Goal: Information Seeking & Learning: Learn about a topic

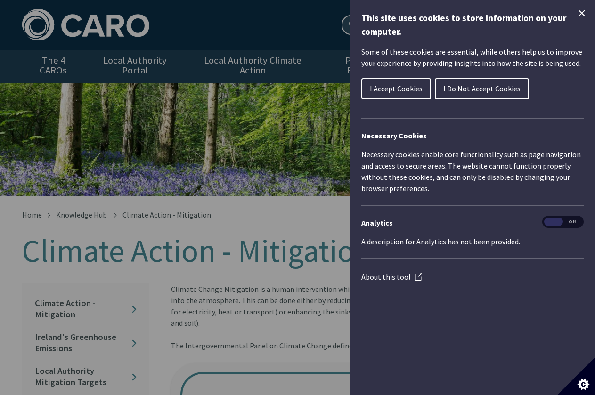
click at [224, 167] on div "Cookie preferences" at bounding box center [297, 197] width 595 height 395
click at [580, 11] on icon "Close Cookie Control" at bounding box center [581, 13] width 7 height 7
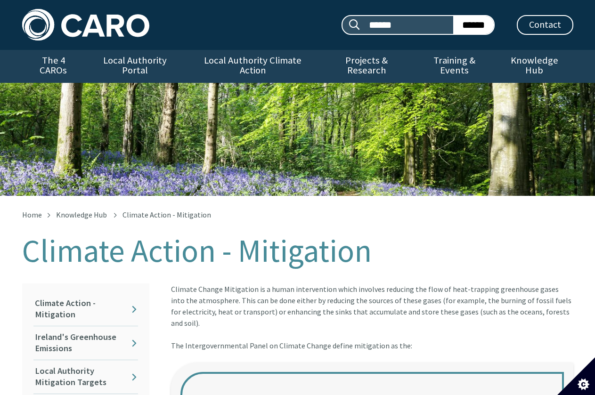
scroll to position [141, 0]
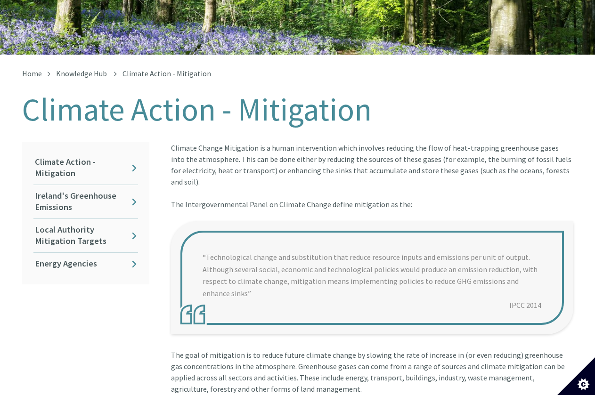
drag, startPoint x: 171, startPoint y: 137, endPoint x: 406, endPoint y: 184, distance: 239.2
click at [407, 184] on div "Climate Change Mitigation is a human intervention which involves reducing the f…" at bounding box center [372, 181] width 402 height 79
copy div "Climate Change Mitigation is a human intervention which involves reducing the f…"
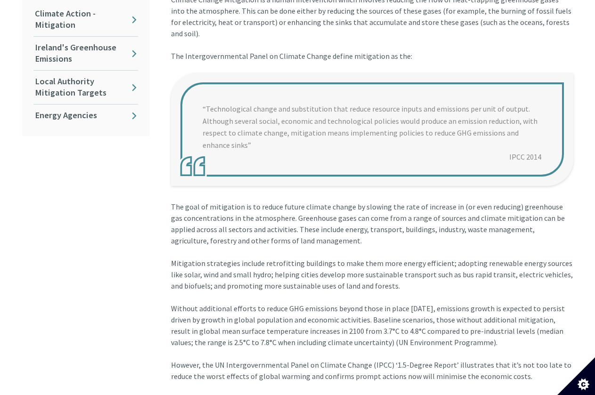
scroll to position [283, 0]
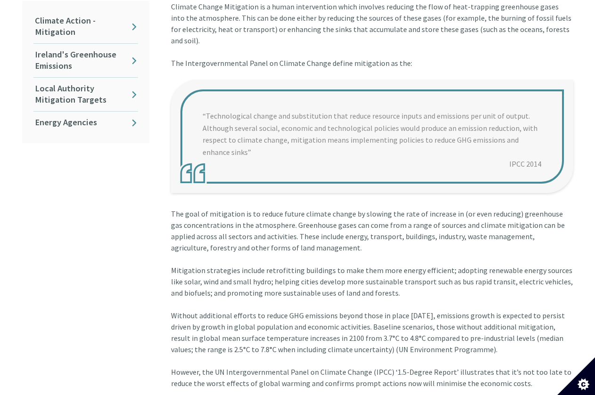
copy div "Climate Change Mitigation is a human intervention which involves reducing the f…"
click at [244, 105] on blockquote "“Technological change and substitution that reduce resource inputs and emission…" at bounding box center [372, 136] width 402 height 113
drag, startPoint x: 218, startPoint y: 106, endPoint x: 224, endPoint y: 106, distance: 6.1
click at [220, 106] on blockquote "“Technological change and substitution that reduce resource inputs and emission…" at bounding box center [372, 136] width 402 height 113
click at [224, 106] on blockquote "“Technological change and substitution that reduce resource inputs and emission…" at bounding box center [372, 136] width 402 height 113
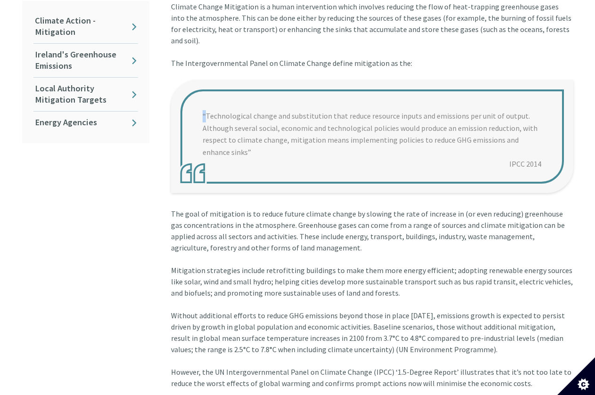
click at [224, 106] on blockquote "“Technological change and substitution that reduce resource inputs and emission…" at bounding box center [372, 136] width 402 height 113
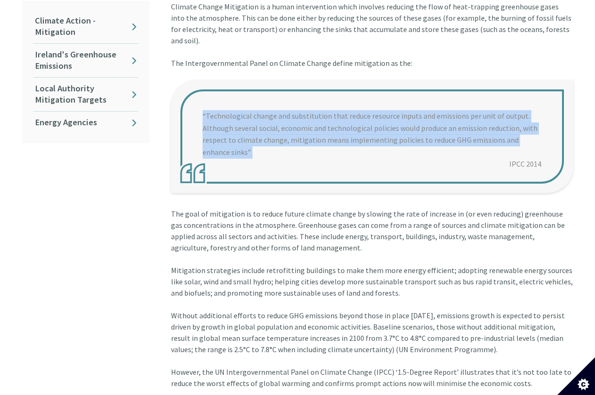
click at [224, 106] on blockquote "“Technological change and substitution that reduce resource inputs and emission…" at bounding box center [372, 136] width 402 height 113
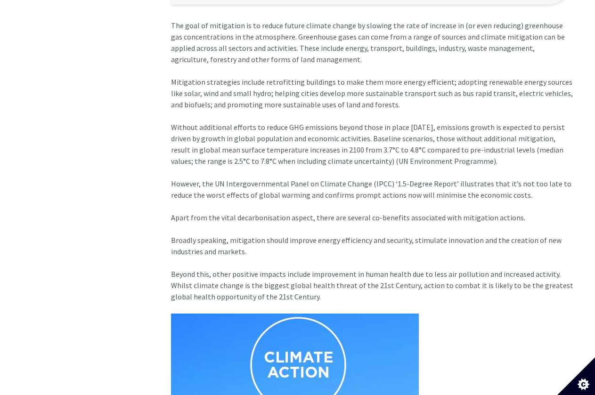
scroll to position [377, 0]
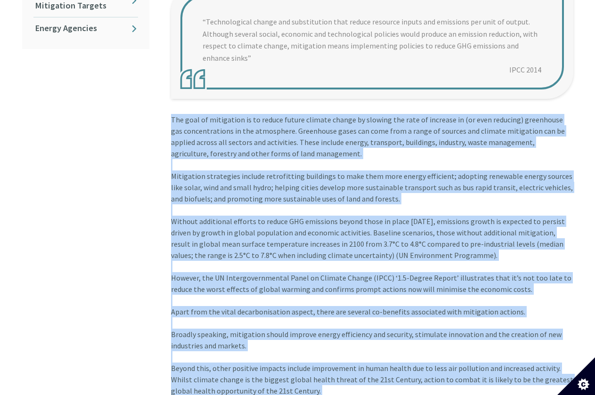
drag, startPoint x: 171, startPoint y: 100, endPoint x: 310, endPoint y: 376, distance: 308.8
click at [310, 376] on div "The goal of mitigation is to reduce future climate change by slowing the rate o…" at bounding box center [372, 390] width 402 height 552
copy div "The goal of mitigation is to reduce future climate change by slowing the rate o…"
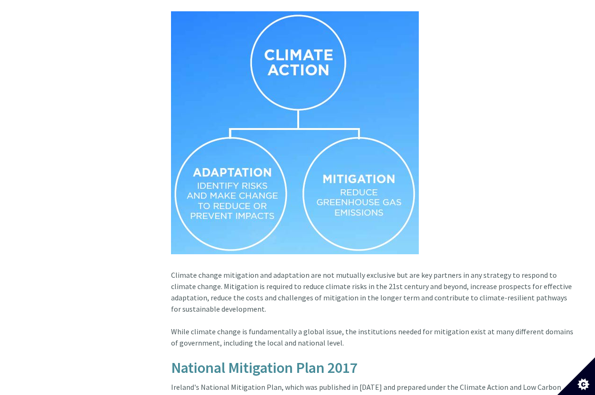
scroll to position [895, 0]
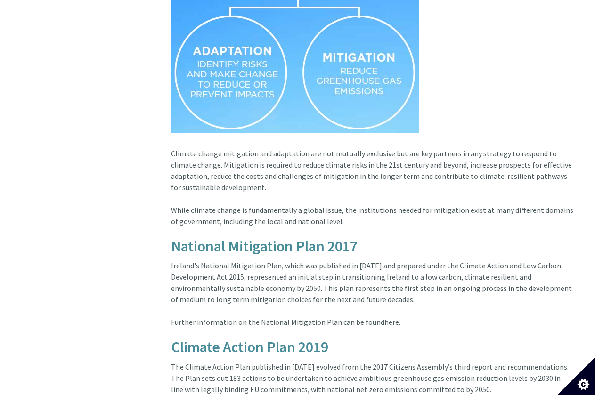
drag, startPoint x: 172, startPoint y: 131, endPoint x: 293, endPoint y: 174, distance: 128.0
click at [351, 199] on div "Climate change mitigation and adaptation are not mutually exclusive but are key…" at bounding box center [372, 193] width 402 height 90
copy div "Climate change mitigation and adaptation are not mutually exclusive but are key…"
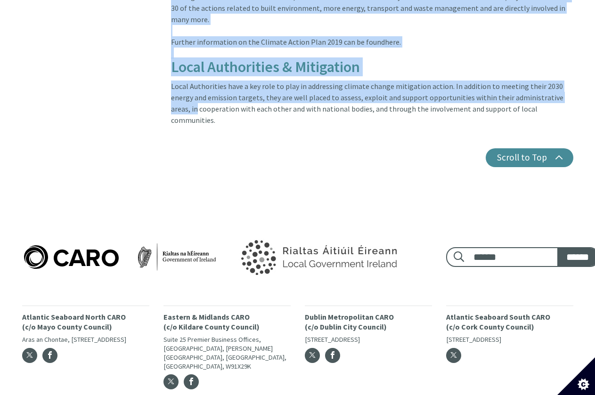
scroll to position [1322, 4]
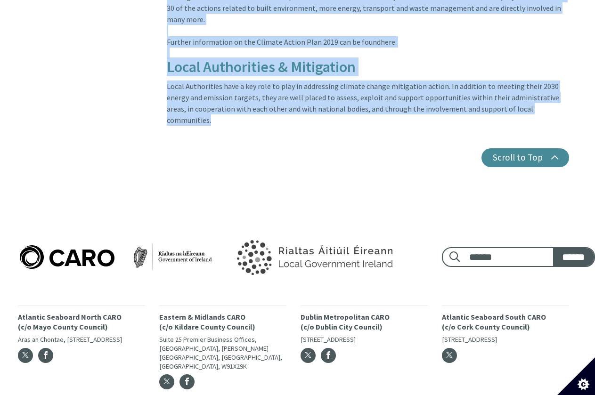
drag, startPoint x: 171, startPoint y: 131, endPoint x: 402, endPoint y: 57, distance: 243.1
copy article "Loremips Dolorsitam Cons 6088 Adipisc'e Seddoeiu Temporinci Utla, etdol mag ali…"
click at [543, 148] on button "Scroll to Top" at bounding box center [525, 157] width 88 height 19
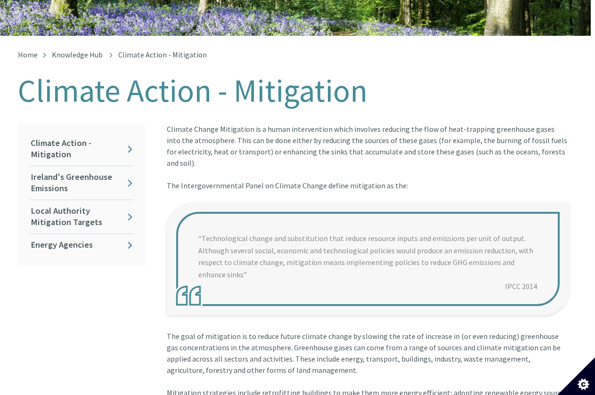
scroll to position [94, 4]
